Goal: Task Accomplishment & Management: Complete application form

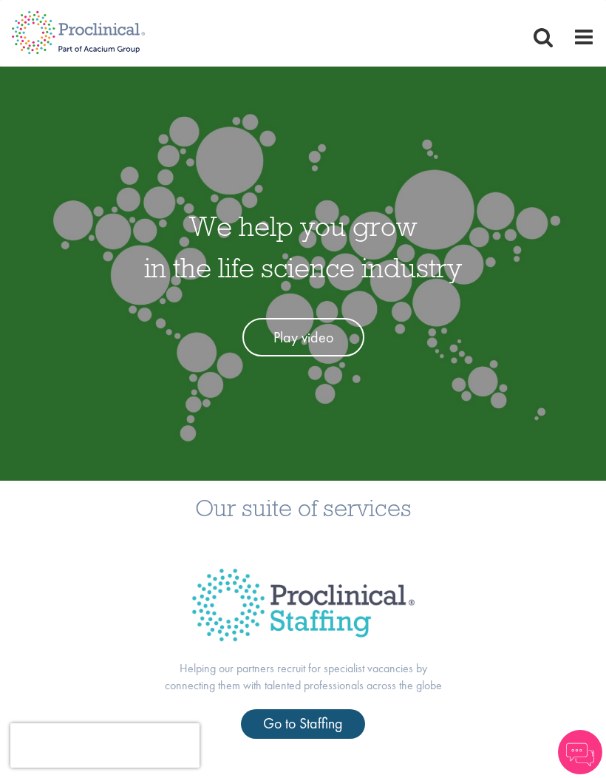
click at [582, 41] on span at bounding box center [584, 37] width 22 height 22
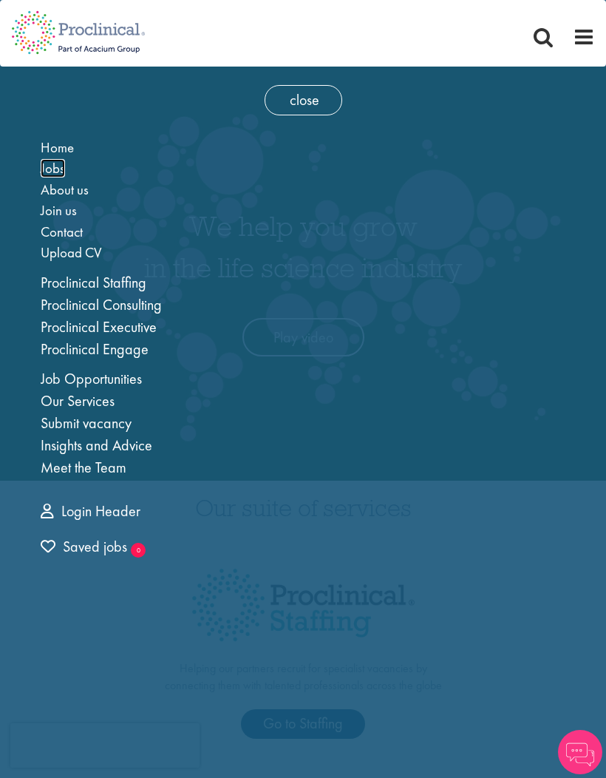
click at [61, 169] on span "Jobs" at bounding box center [53, 168] width 24 height 18
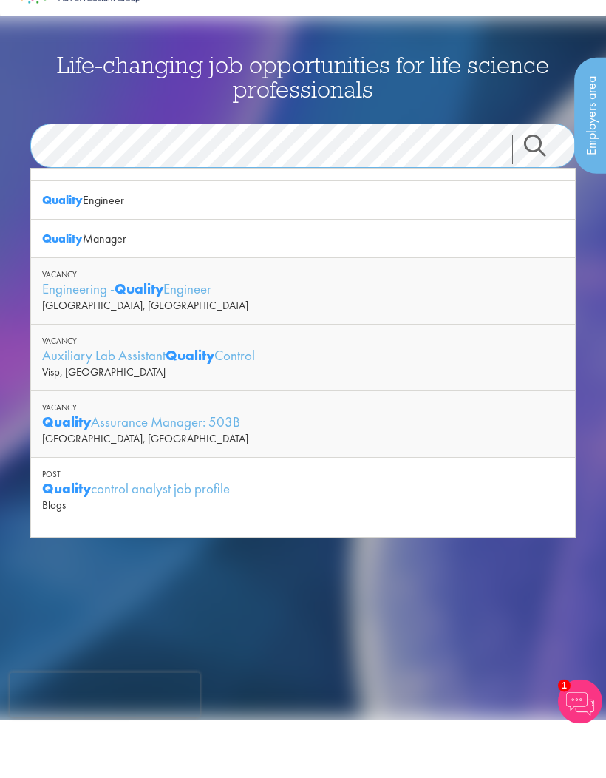
scroll to position [24, 0]
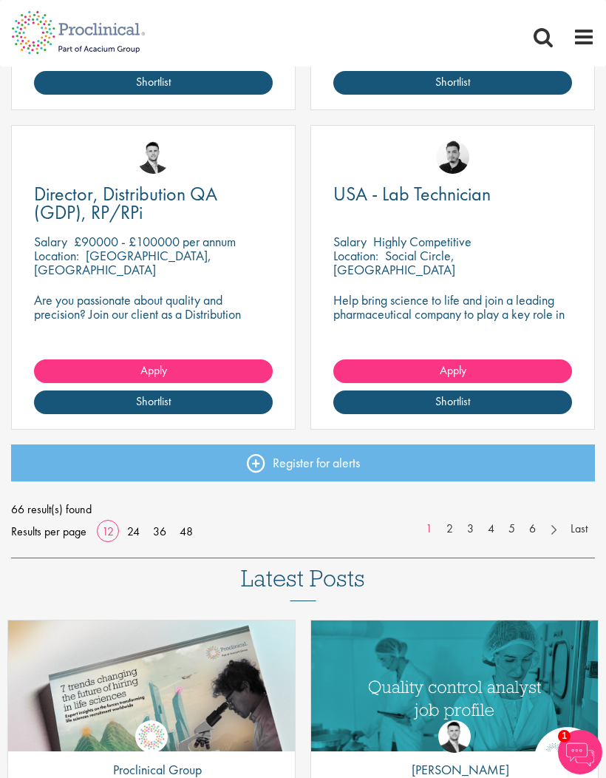
scroll to position [1784, 0]
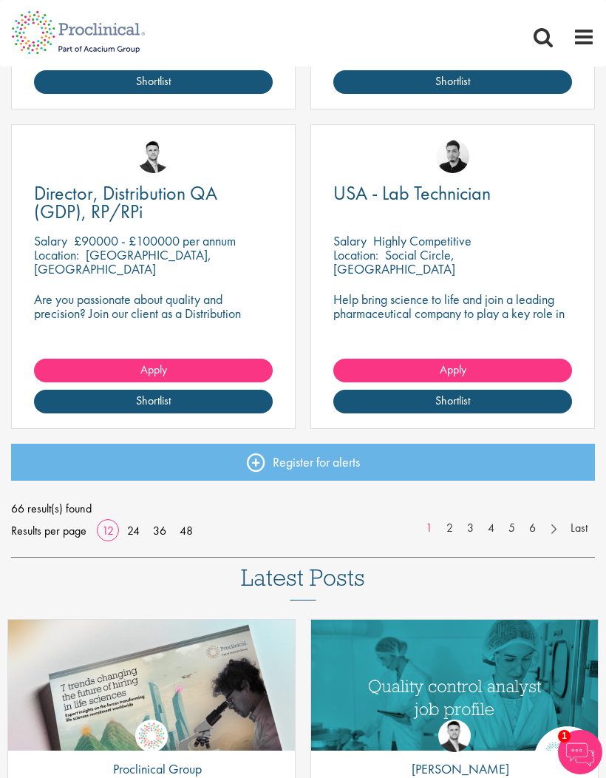
click at [124, 292] on p "Are you passionate about quality and precision? Join our client as a Distributi…" at bounding box center [153, 320] width 239 height 56
click at [91, 202] on span "Director, Distribution QA (GDP), RP/RPi" at bounding box center [125, 202] width 183 height 44
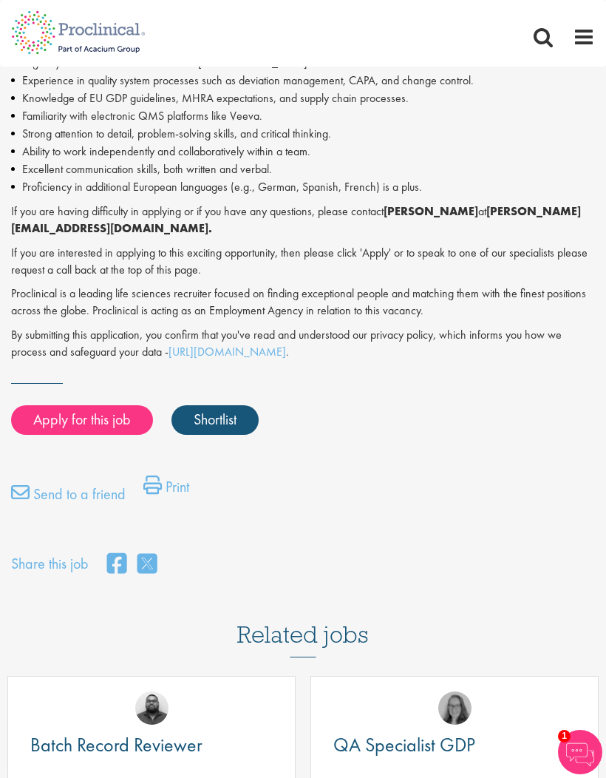
scroll to position [975, 0]
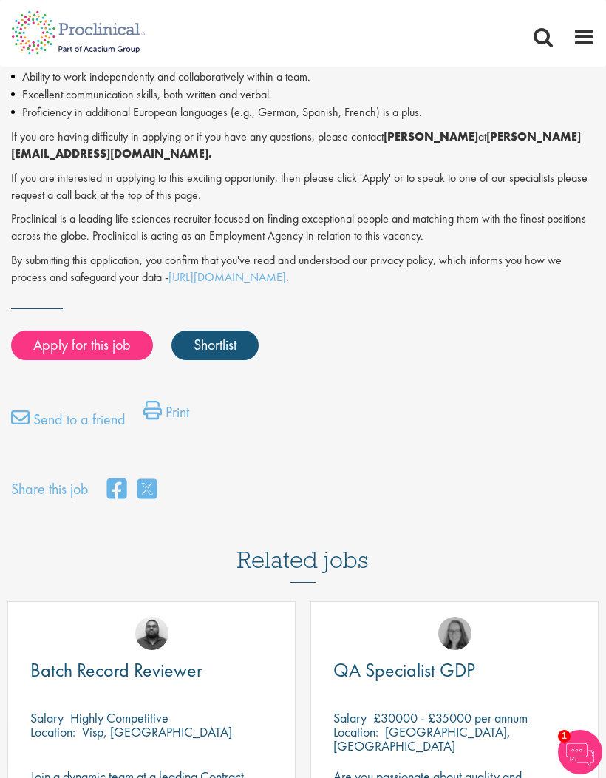
click at [66, 330] on link "Apply for this job" at bounding box center [82, 345] width 142 height 30
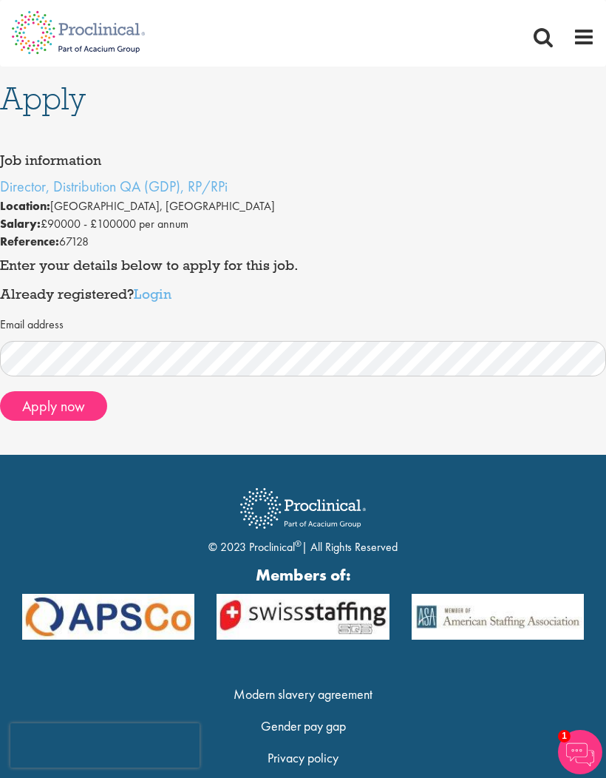
click at [81, 398] on button "Apply now" at bounding box center [53, 406] width 107 height 30
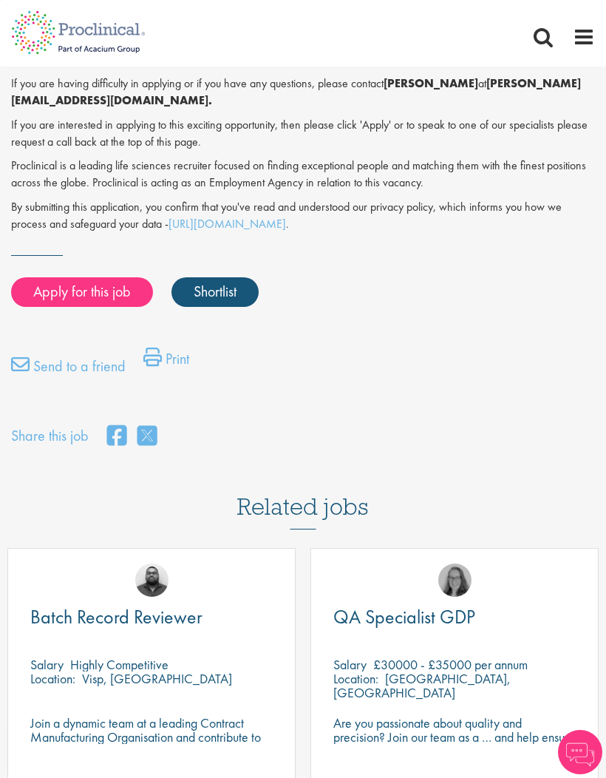
click at [80, 355] on link "Send to a friend" at bounding box center [68, 370] width 115 height 30
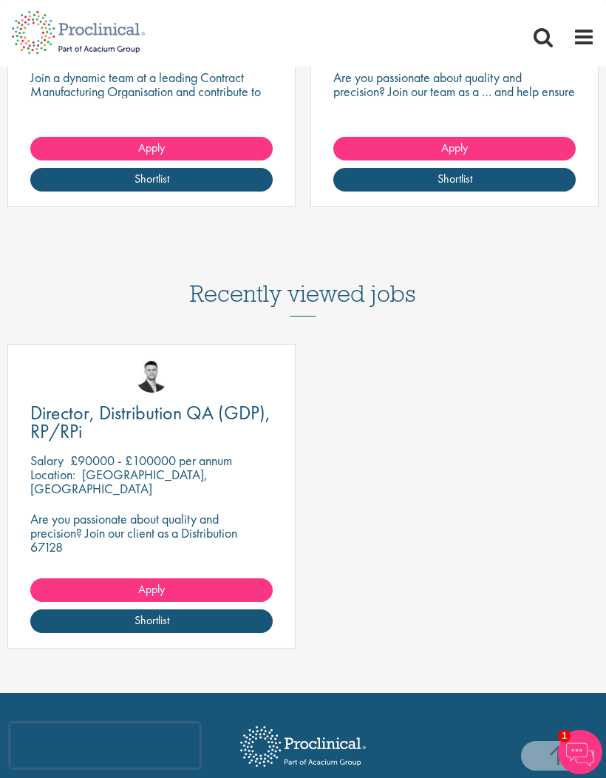
scroll to position [1677, 0]
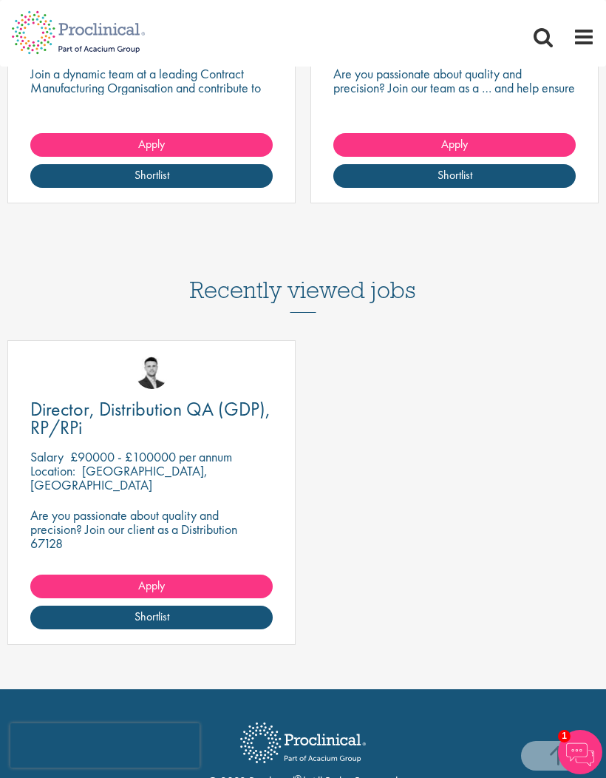
click at [165, 396] on span "Director, Distribution QA (GDP), RP/RPi" at bounding box center [150, 418] width 240 height 44
